Goal: Book appointment/travel/reservation

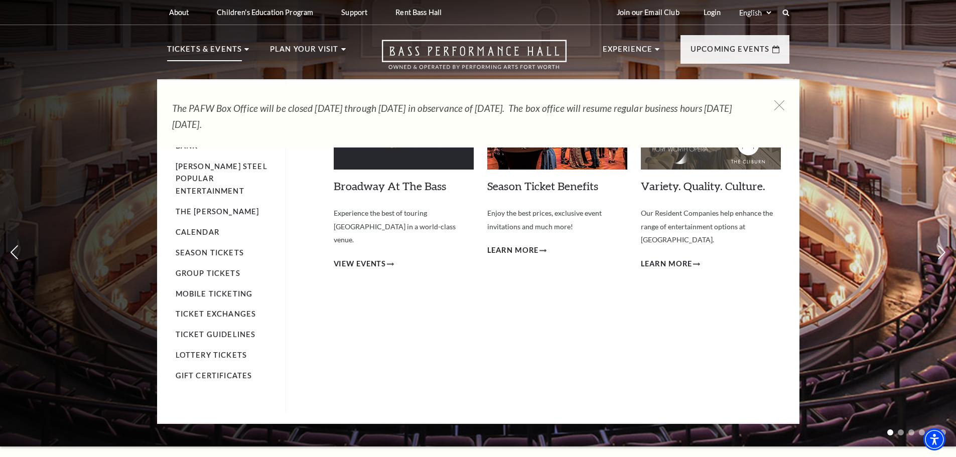
click at [226, 47] on p "Tickets & Events" at bounding box center [204, 52] width 75 height 18
click at [362, 258] on span "View Events" at bounding box center [360, 264] width 53 height 13
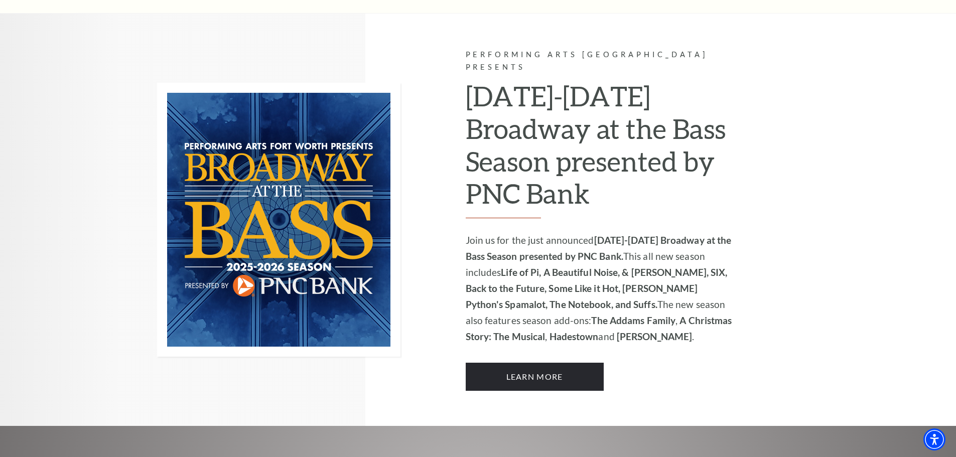
scroll to position [652, 0]
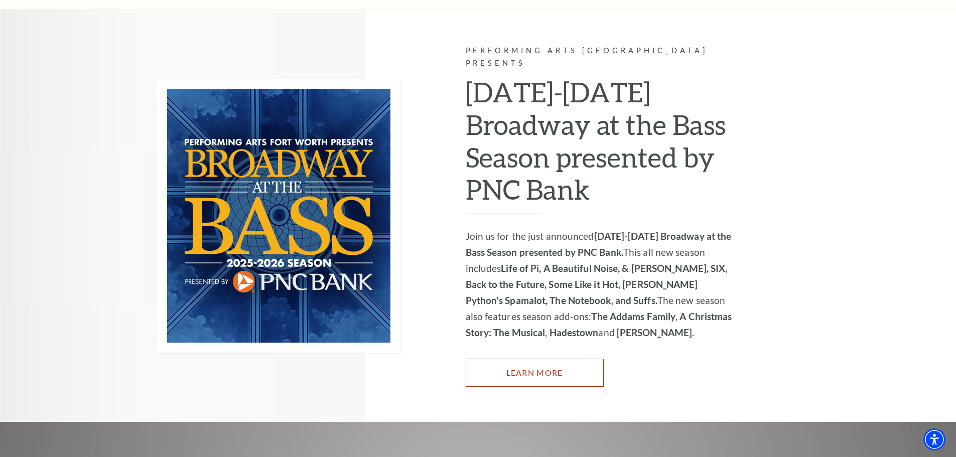
click at [575, 359] on link "Learn More" at bounding box center [535, 373] width 138 height 28
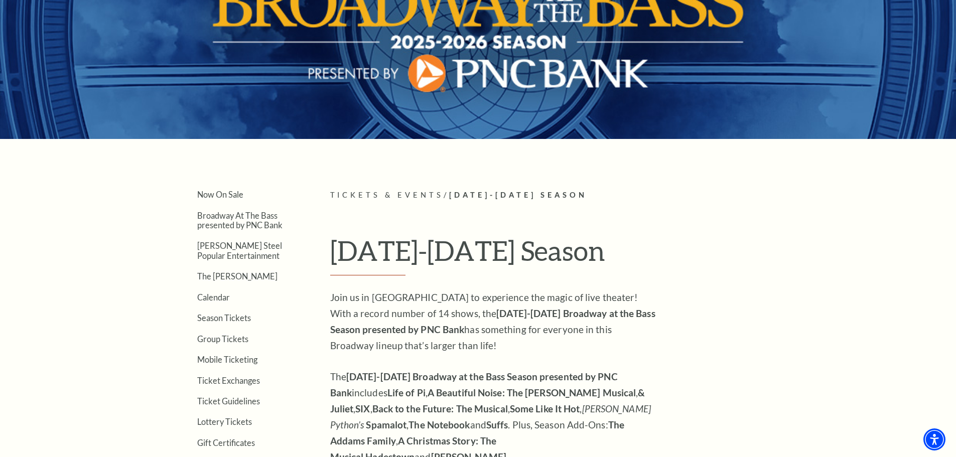
scroll to position [301, 0]
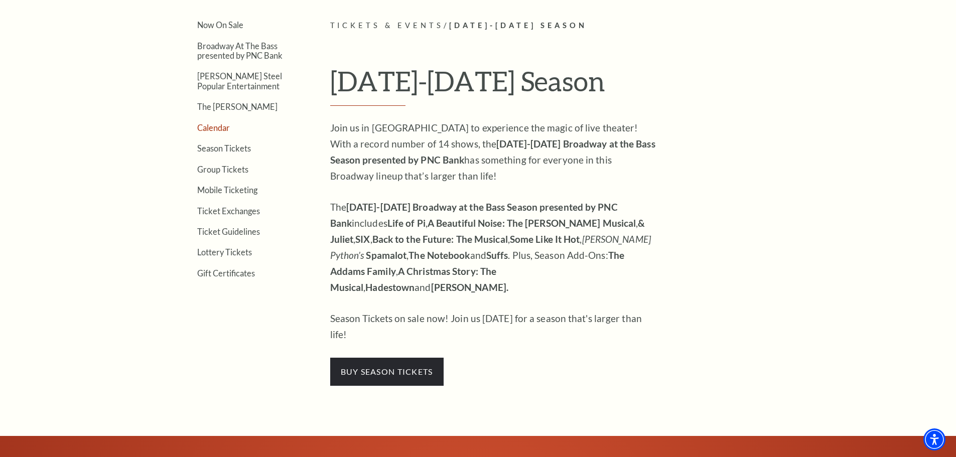
click at [217, 130] on link "Calendar" at bounding box center [213, 128] width 33 height 10
